Goal: Transaction & Acquisition: Book appointment/travel/reservation

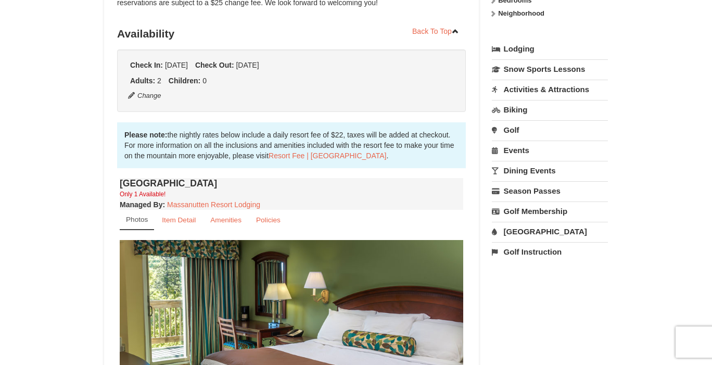
scroll to position [213, 0]
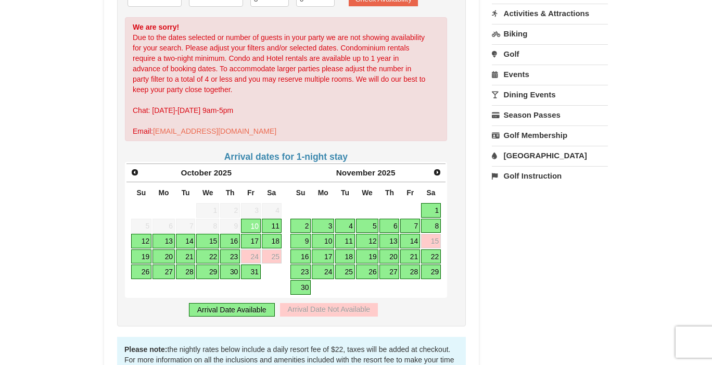
scroll to position [284, 0]
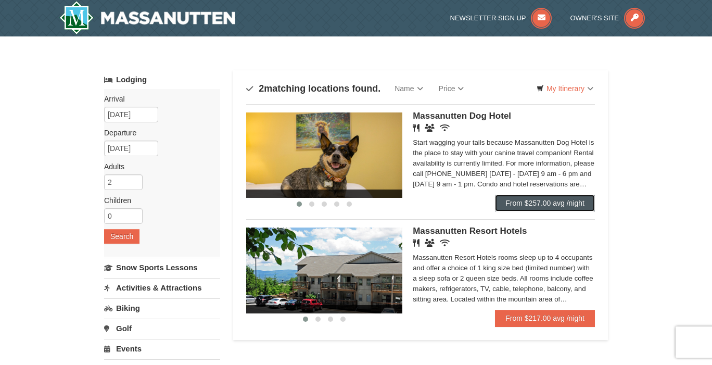
click at [554, 204] on link "From $257.00 avg /night" at bounding box center [545, 203] width 100 height 17
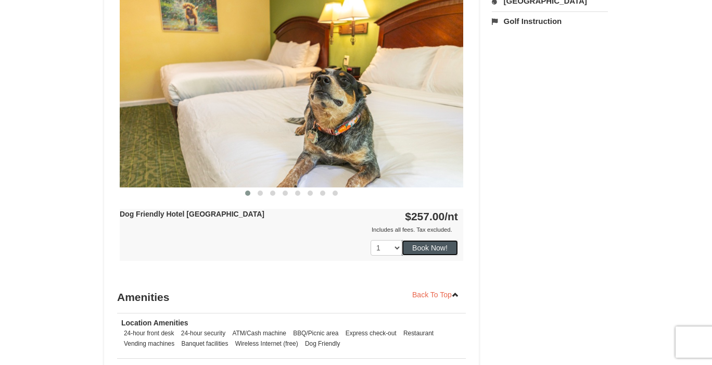
click at [439, 247] on button "Book Now!" at bounding box center [430, 248] width 56 height 16
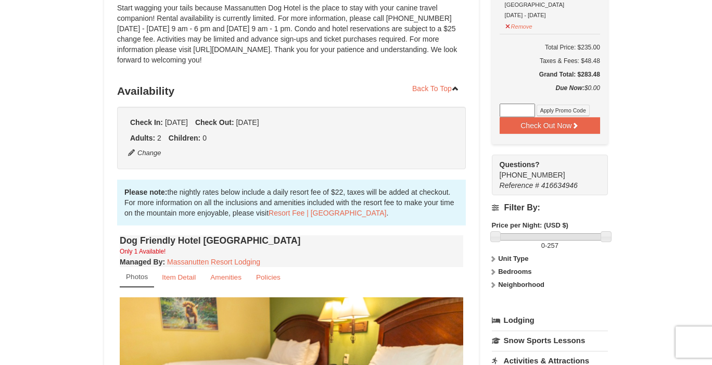
scroll to position [101, 0]
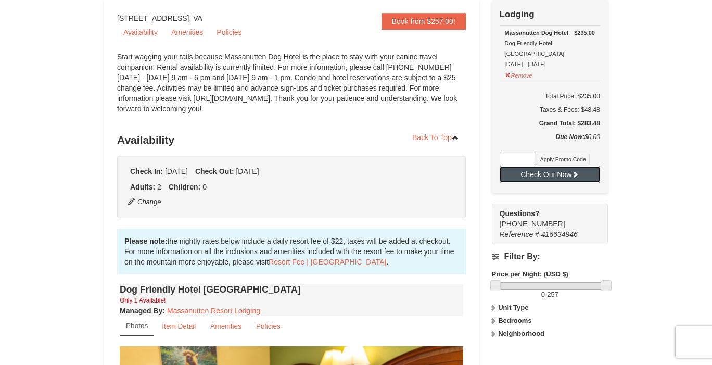
click at [553, 166] on button "Check Out Now" at bounding box center [549, 174] width 100 height 17
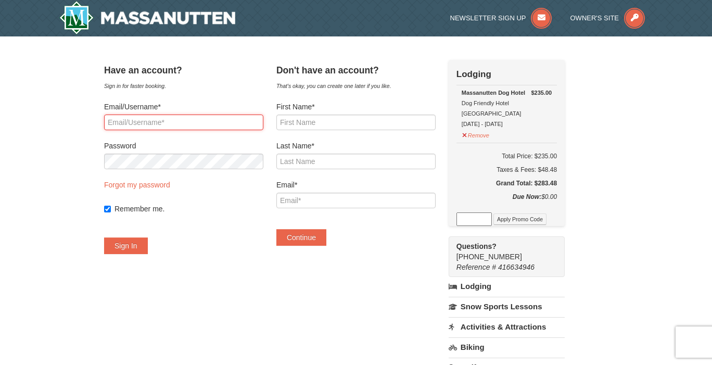
click at [148, 120] on input "Email/Username*" at bounding box center [183, 122] width 159 height 16
type input "[PERSON_NAME][EMAIL_ADDRESS][DOMAIN_NAME]"
click at [111, 209] on input "Remember me." at bounding box center [107, 209] width 7 height 7
checkbox input "false"
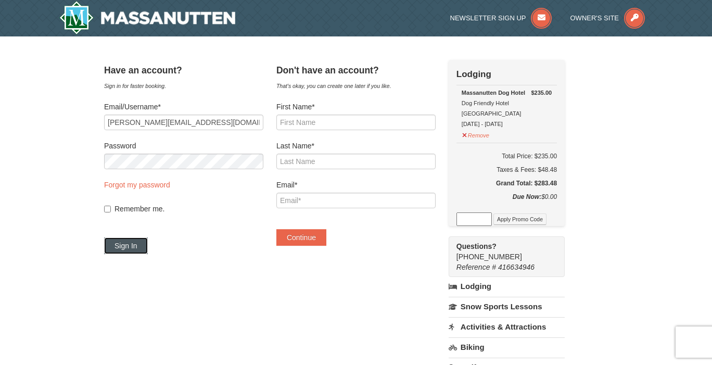
click at [140, 237] on button "Sign In" at bounding box center [126, 245] width 44 height 17
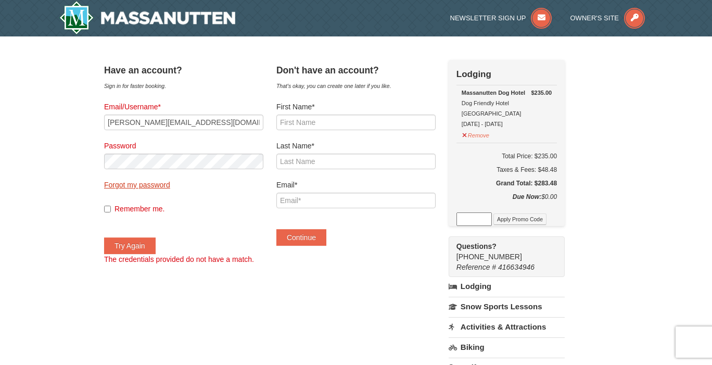
click at [161, 187] on link "Forgot my password" at bounding box center [137, 185] width 66 height 8
type input "[PERSON_NAME][EMAIL_ADDRESS][DOMAIN_NAME]"
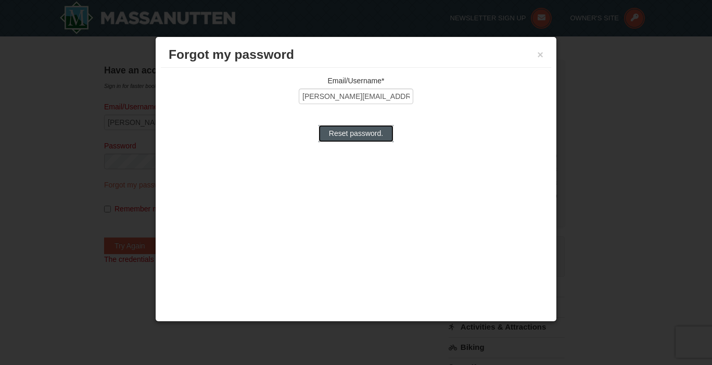
click at [353, 133] on input "Reset password." at bounding box center [355, 133] width 75 height 17
type input "Processing..."
type input "[PERSON_NAME][EMAIL_ADDRESS][DOMAIN_NAME]"
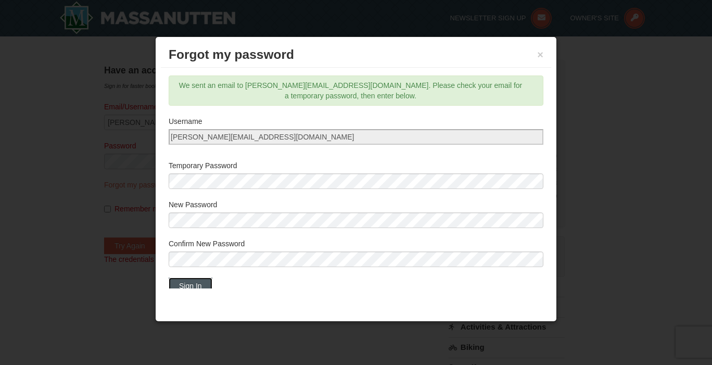
click at [206, 277] on button "Sign In" at bounding box center [191, 285] width 44 height 17
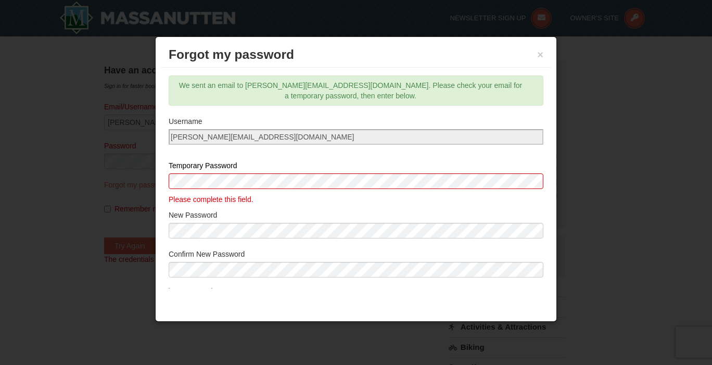
click at [183, 288] on button "Sign In" at bounding box center [191, 296] width 44 height 17
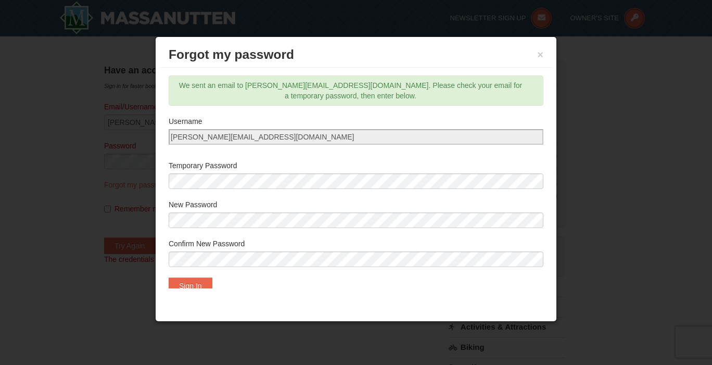
scroll to position [14, 0]
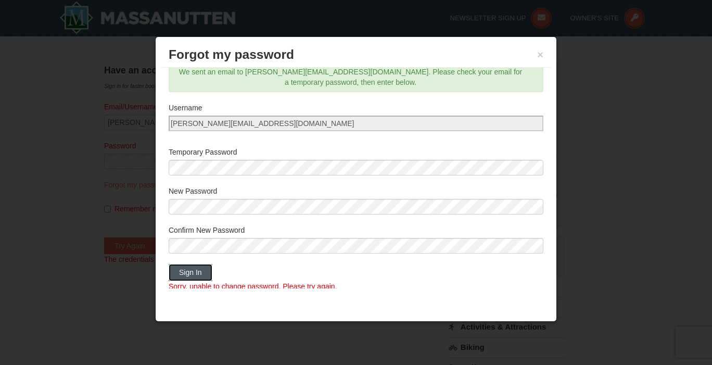
click at [188, 264] on button "Sign In" at bounding box center [191, 272] width 44 height 17
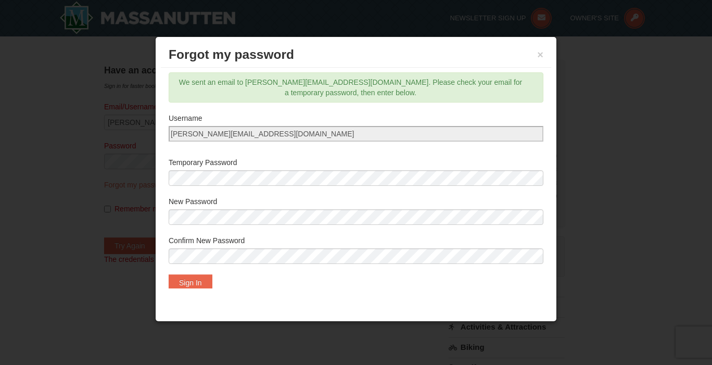
click at [546, 55] on div "Forgot my password ×" at bounding box center [356, 54] width 390 height 25
click at [541, 55] on button "×" at bounding box center [540, 54] width 6 height 10
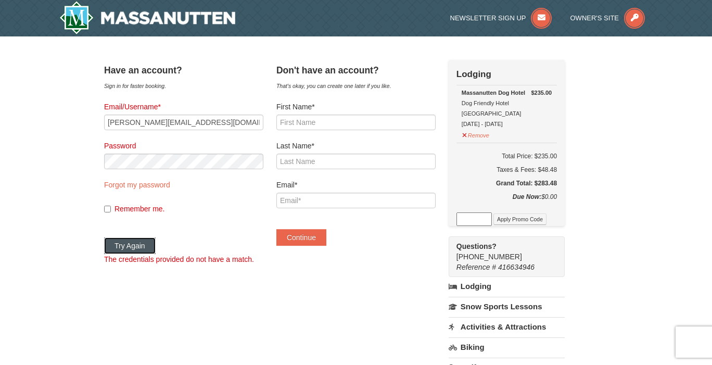
click at [140, 247] on button "Try Again" at bounding box center [130, 245] width 52 height 17
click at [161, 186] on link "Forgot my password" at bounding box center [137, 185] width 66 height 8
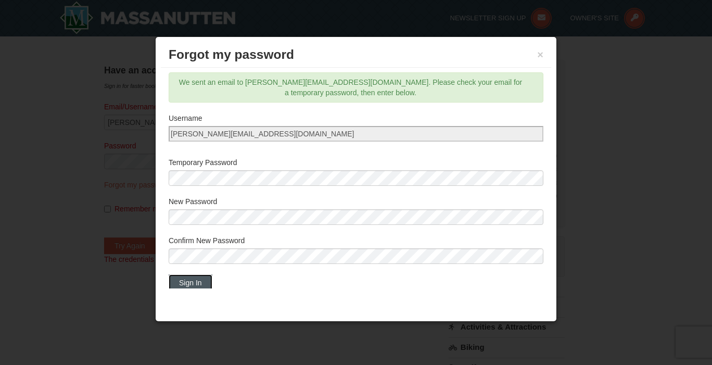
click at [179, 274] on button "Sign In" at bounding box center [191, 282] width 44 height 17
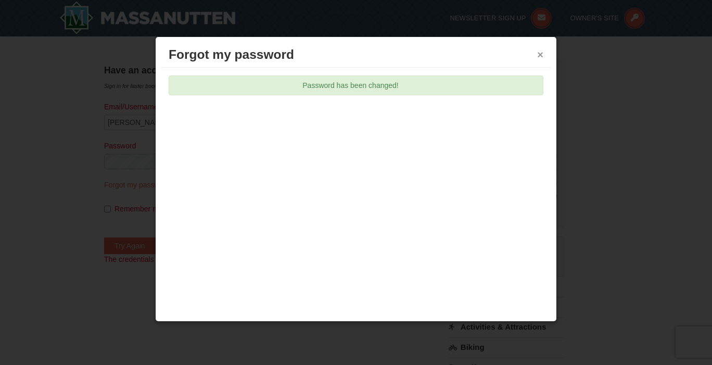
click at [541, 54] on button "×" at bounding box center [540, 54] width 6 height 10
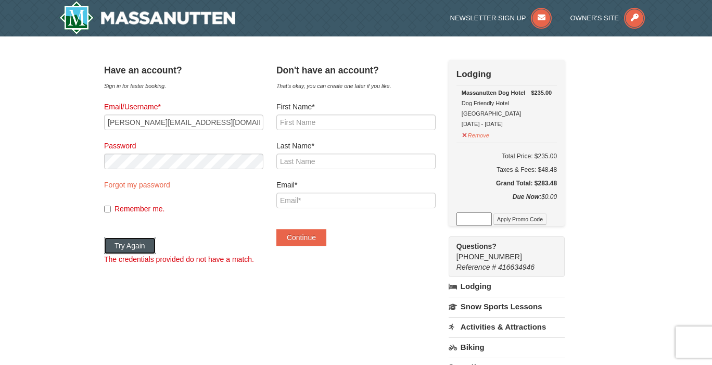
click at [141, 247] on button "Try Again" at bounding box center [130, 245] width 52 height 17
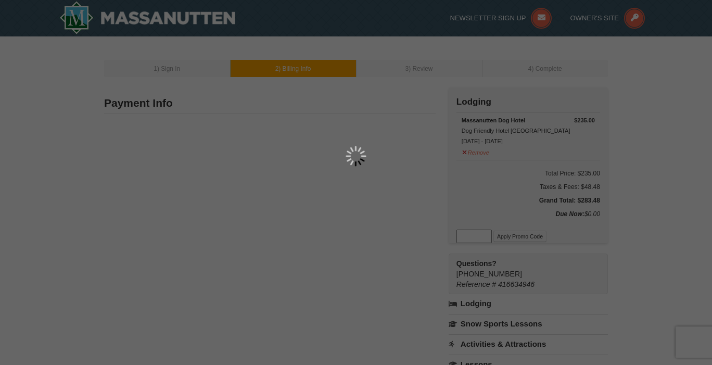
type input "[PERSON_NAME]"
type input "[STREET_ADDRESS][PERSON_NAME]"
type input "[GEOGRAPHIC_DATA]"
type input "20837"
type input "301"
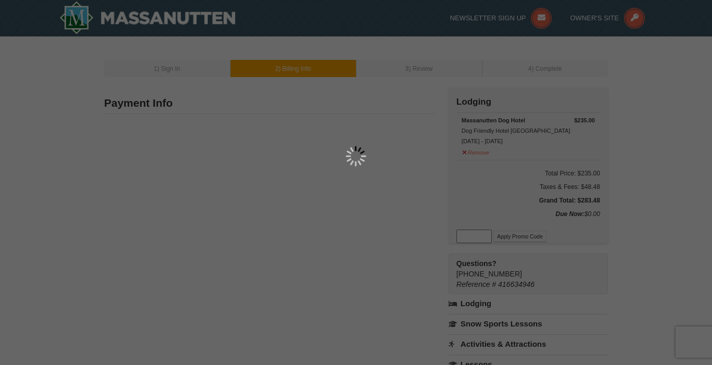
type input "528"
type input "2543"
type input "[PERSON_NAME][EMAIL_ADDRESS][DOMAIN_NAME]"
select select "MD"
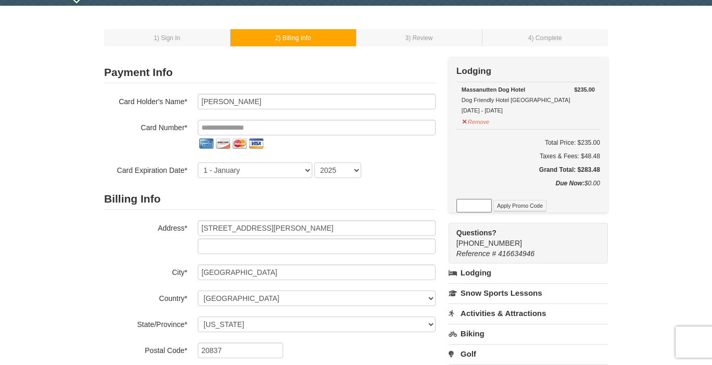
scroll to position [54, 0]
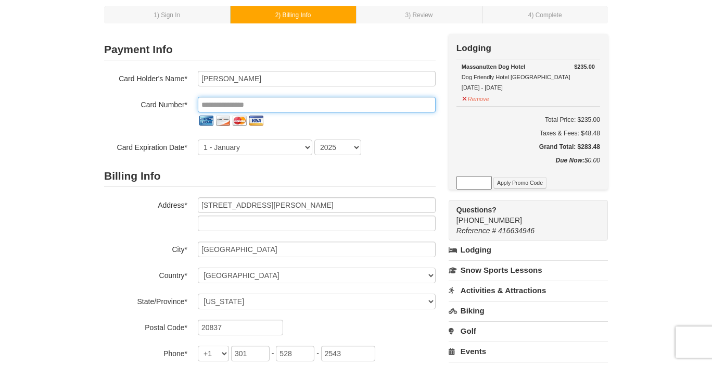
click at [305, 105] on input "tel" at bounding box center [317, 105] width 238 height 16
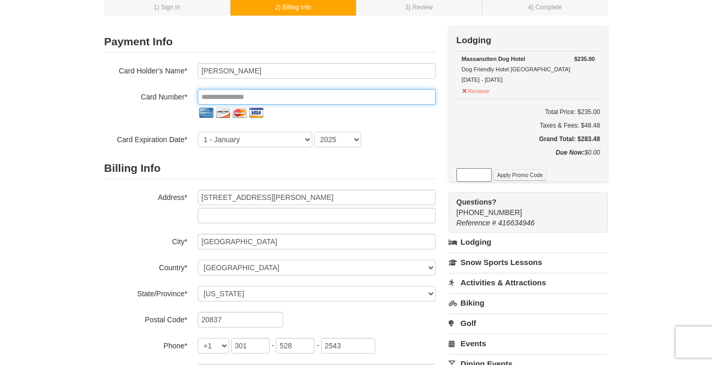
scroll to position [0, 0]
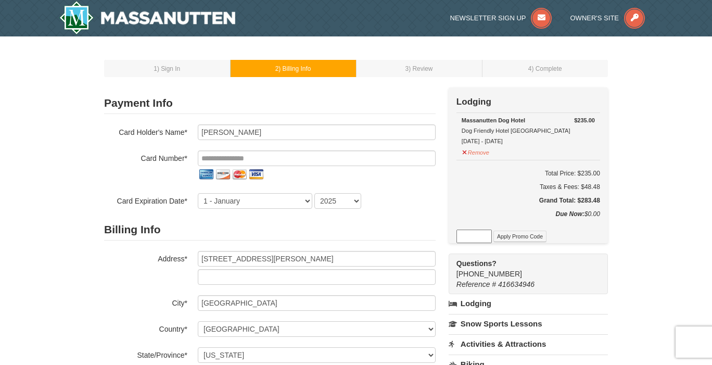
click at [479, 300] on link "Lodging" at bounding box center [527, 303] width 159 height 19
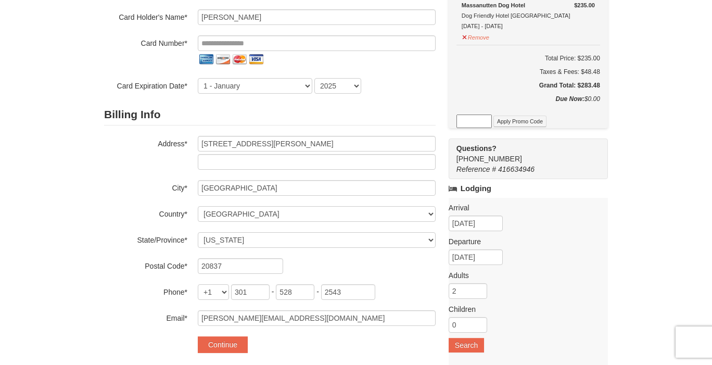
scroll to position [135, 0]
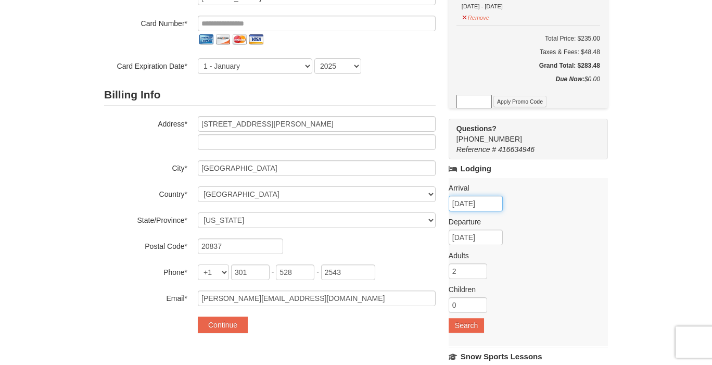
click at [472, 199] on input "[DATE]" at bounding box center [475, 204] width 54 height 16
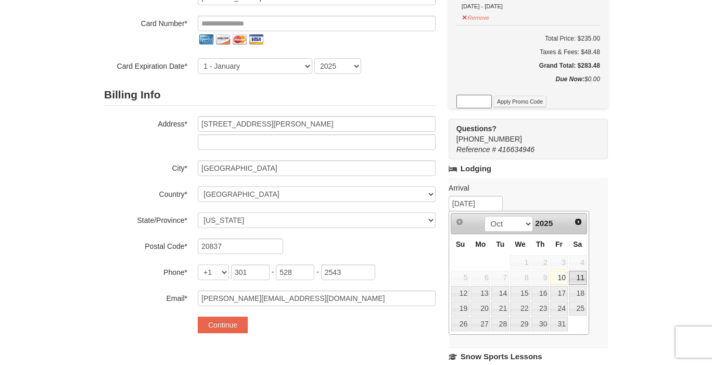
click at [583, 279] on link "11" at bounding box center [578, 278] width 18 height 15
type input "[DATE]"
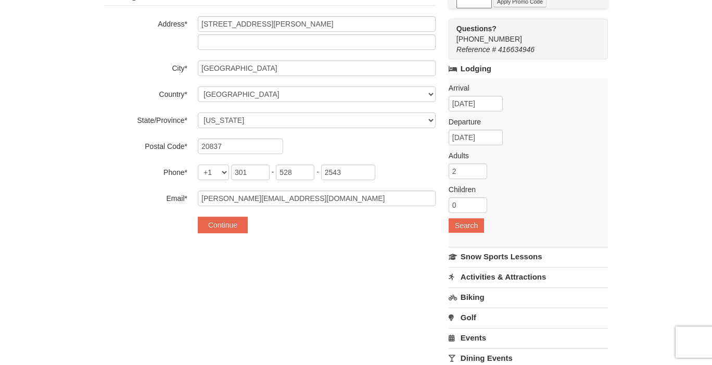
scroll to position [236, 0]
click at [481, 166] on input "3" at bounding box center [467, 170] width 39 height 16
click at [481, 166] on input "4" at bounding box center [467, 170] width 39 height 16
type input "5"
click at [481, 166] on input "5" at bounding box center [467, 170] width 39 height 16
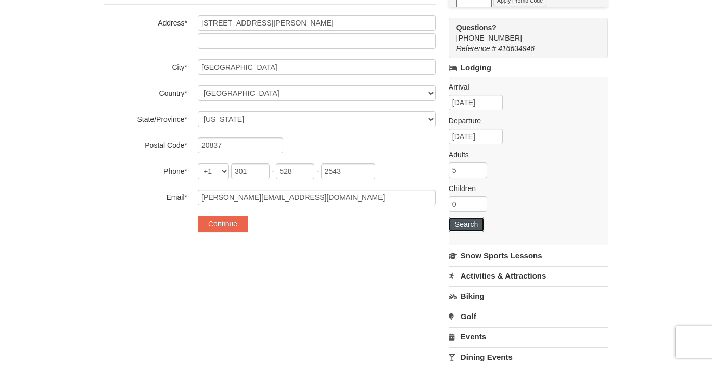
click at [472, 224] on button "Search" at bounding box center [465, 224] width 35 height 15
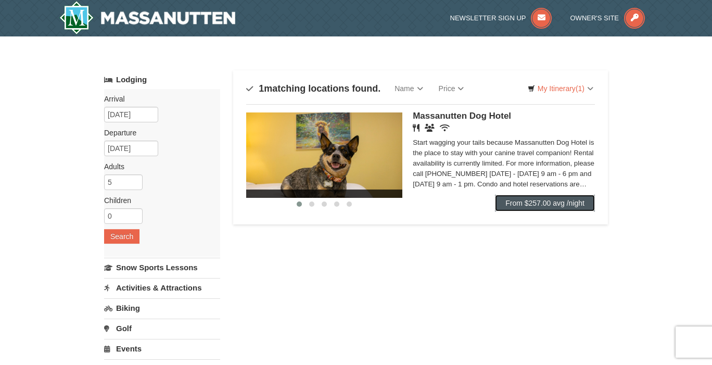
click at [547, 200] on link "From $257.00 avg /night" at bounding box center [545, 203] width 100 height 17
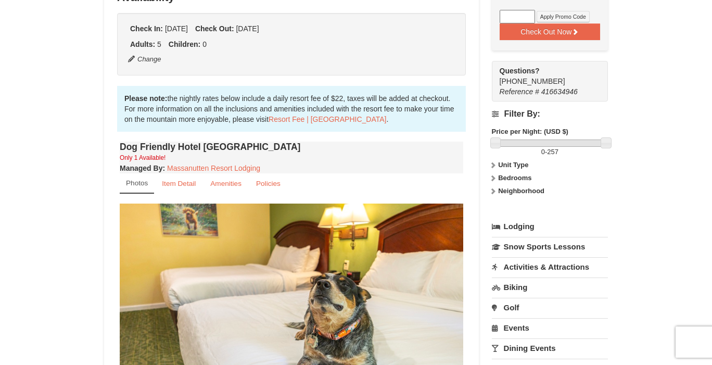
scroll to position [163, 0]
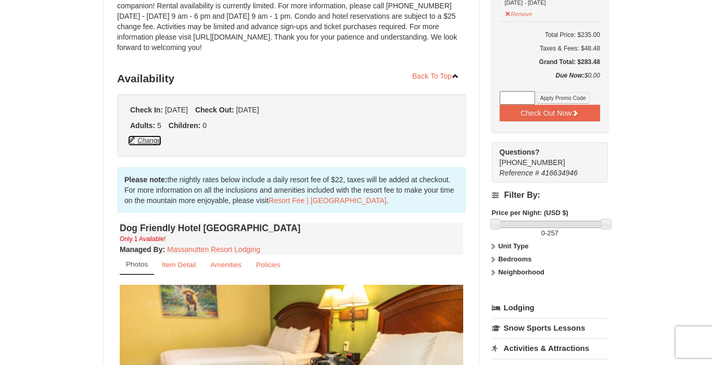
click at [158, 142] on button "Change" at bounding box center [144, 140] width 34 height 11
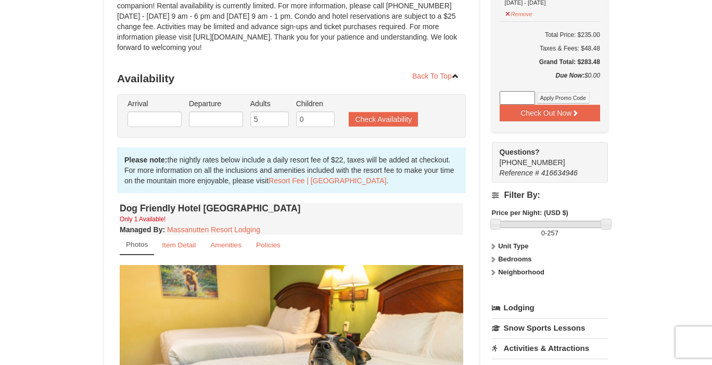
type input "[DATE]"
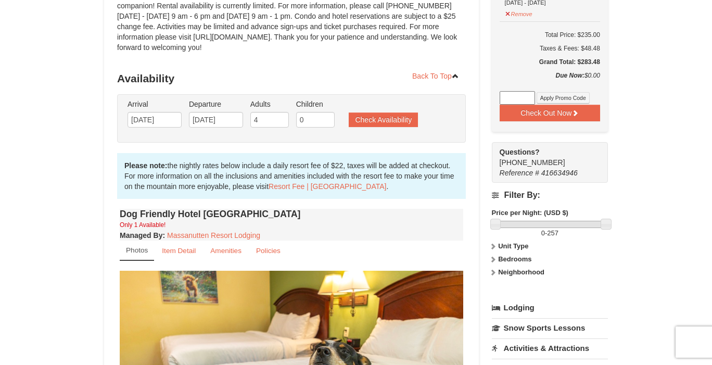
click at [280, 121] on input "4" at bounding box center [269, 120] width 39 height 16
click at [280, 121] on input "3" at bounding box center [269, 120] width 39 height 16
type input "2"
click at [280, 121] on input "2" at bounding box center [269, 120] width 39 height 16
click at [392, 118] on button "Check Availability" at bounding box center [383, 119] width 69 height 15
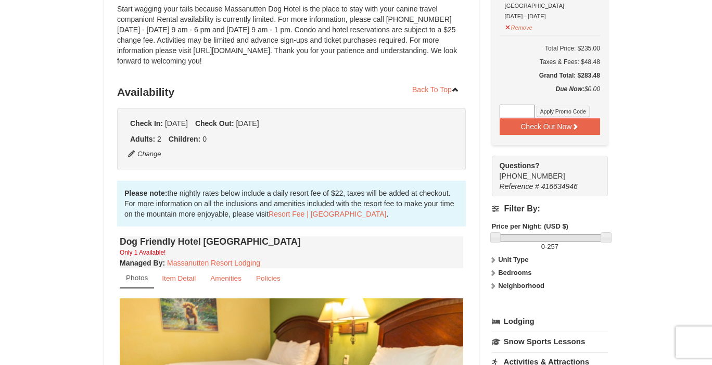
scroll to position [140, 0]
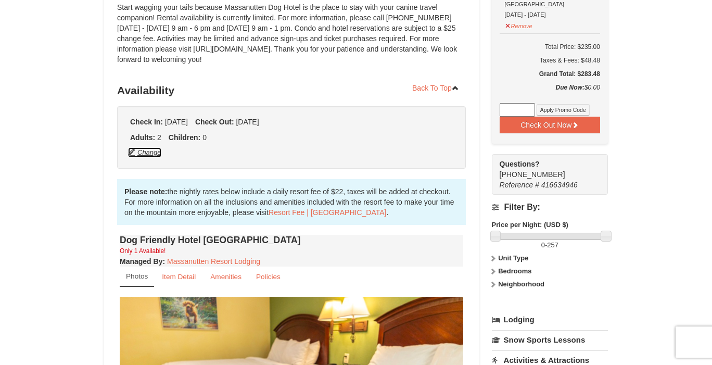
click at [152, 155] on button "Change" at bounding box center [144, 152] width 34 height 11
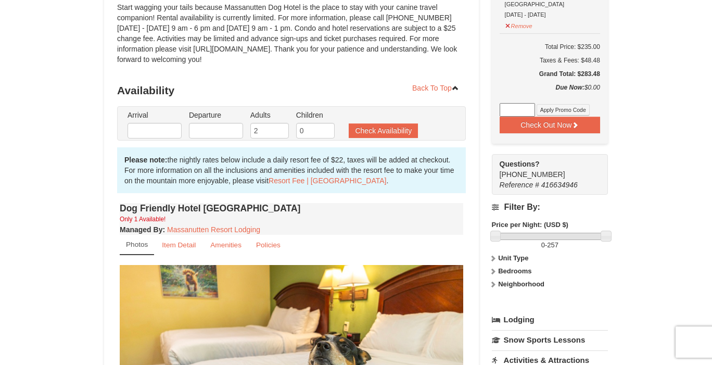
type input "[DATE]"
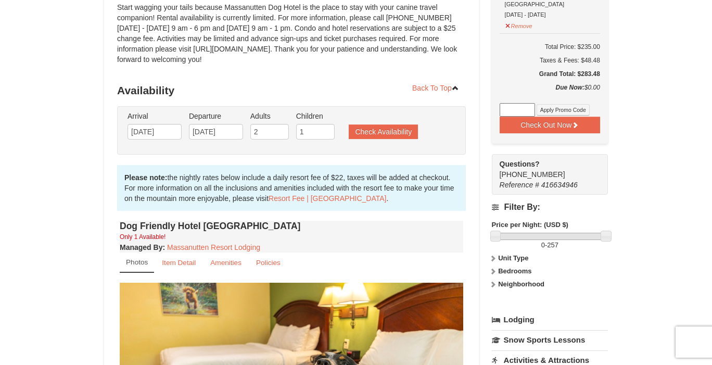
type input "1"
click at [328, 130] on input "1" at bounding box center [315, 132] width 39 height 16
click at [390, 129] on button "Check Availability" at bounding box center [383, 131] width 69 height 15
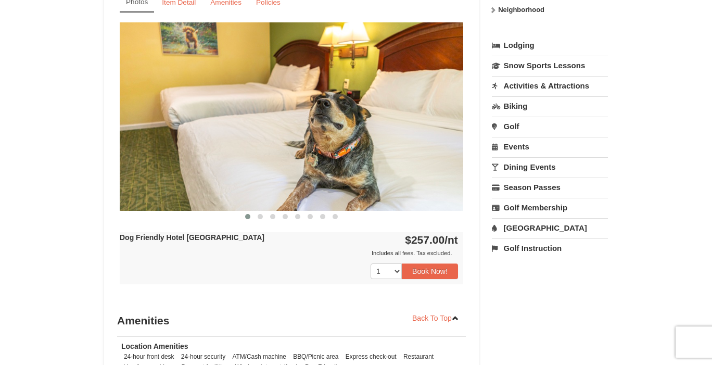
scroll to position [391, 0]
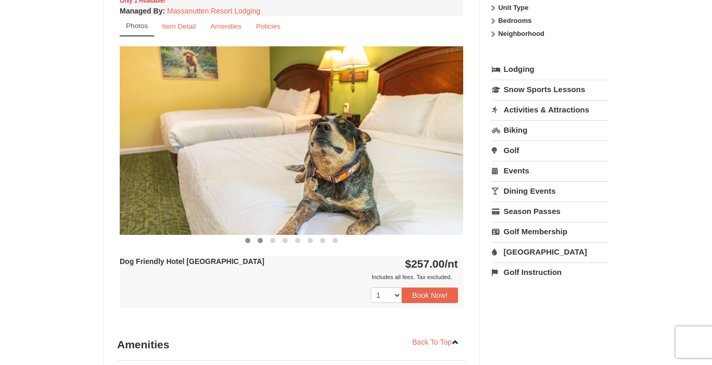
click at [260, 241] on span at bounding box center [260, 240] width 5 height 5
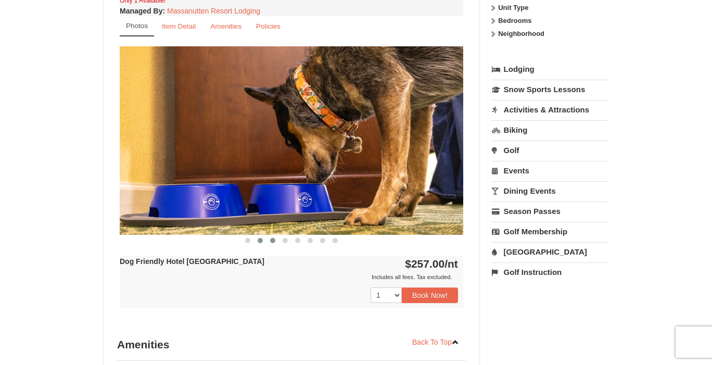
click at [276, 241] on button at bounding box center [272, 240] width 12 height 10
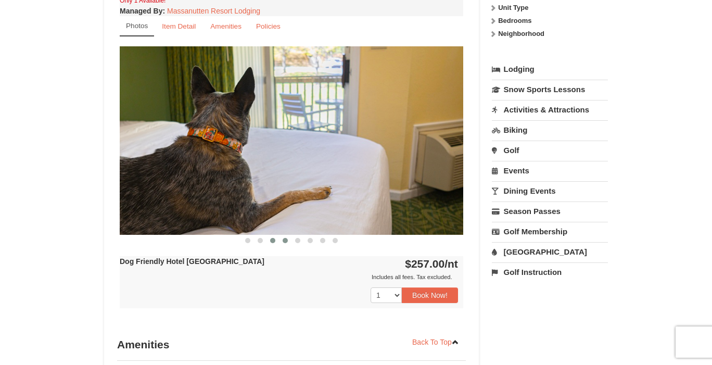
click at [285, 242] on span at bounding box center [285, 240] width 5 height 5
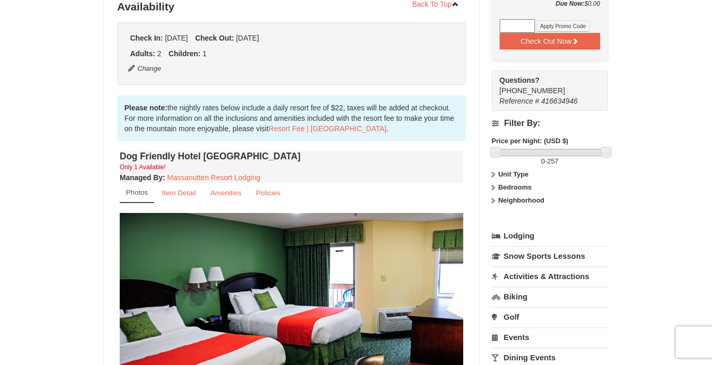
scroll to position [227, 0]
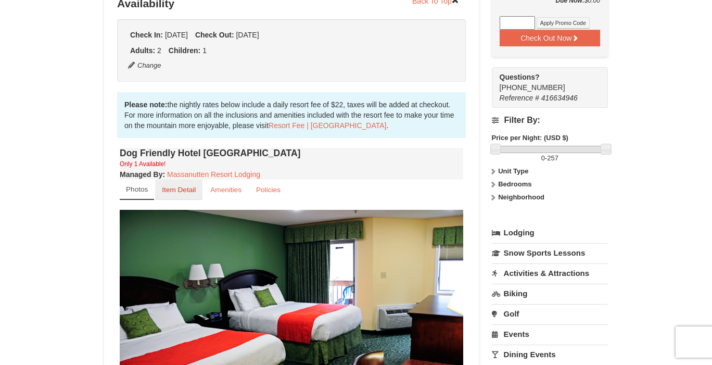
click at [197, 190] on link "Item Detail" at bounding box center [178, 189] width 47 height 20
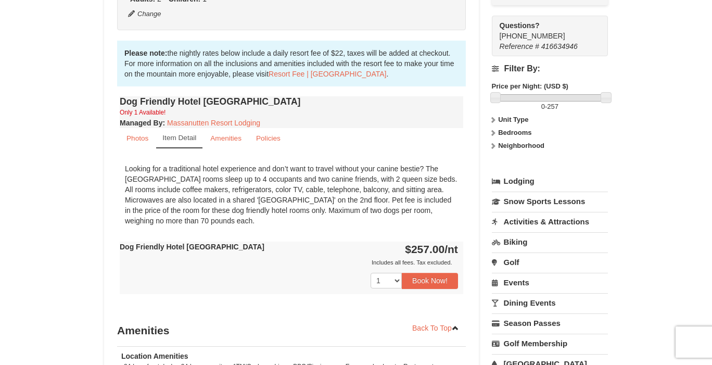
scroll to position [280, 0]
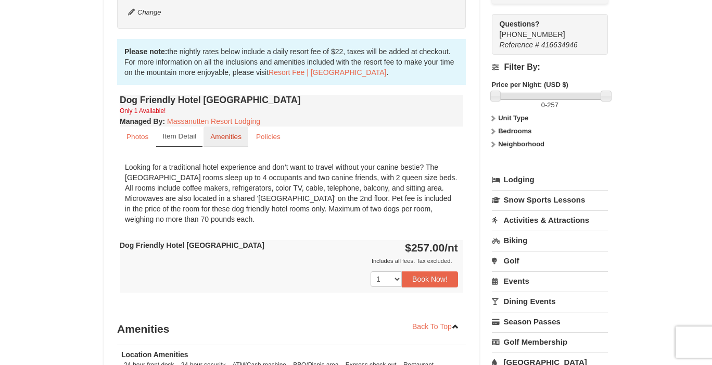
click at [227, 134] on small "Amenities" at bounding box center [225, 137] width 31 height 8
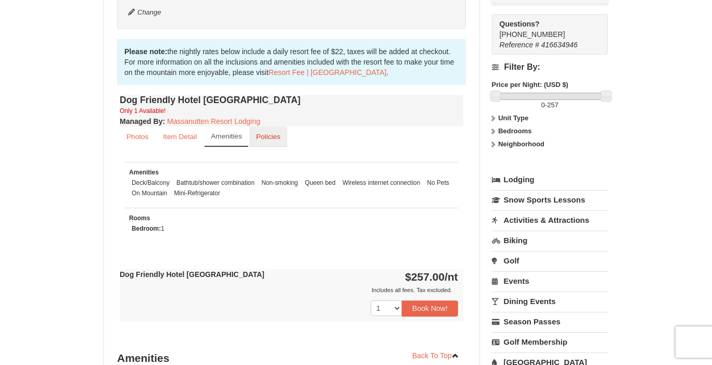
click at [277, 137] on small "Policies" at bounding box center [268, 137] width 24 height 8
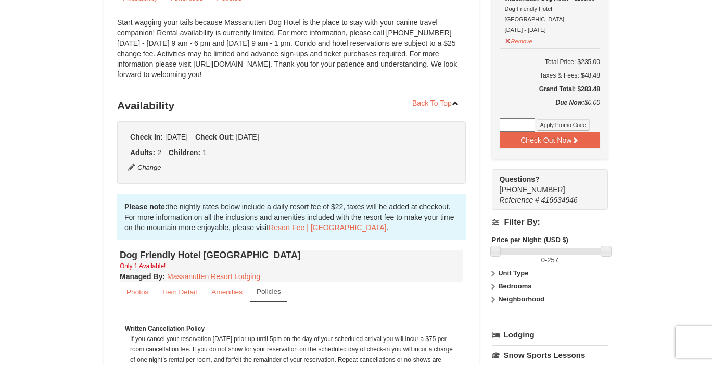
scroll to position [0, 0]
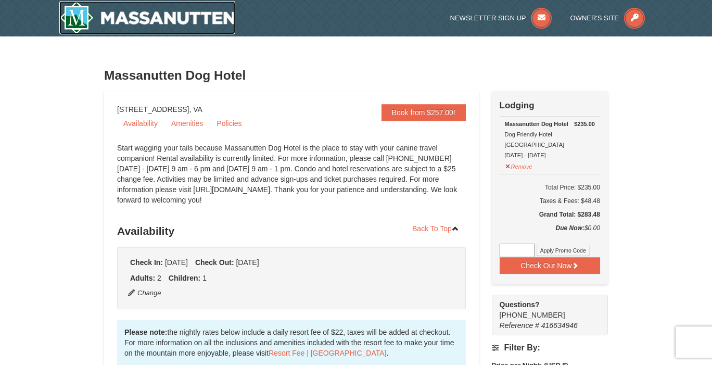
click at [83, 16] on img at bounding box center [147, 17] width 176 height 33
